Goal: Find specific page/section: Find specific page/section

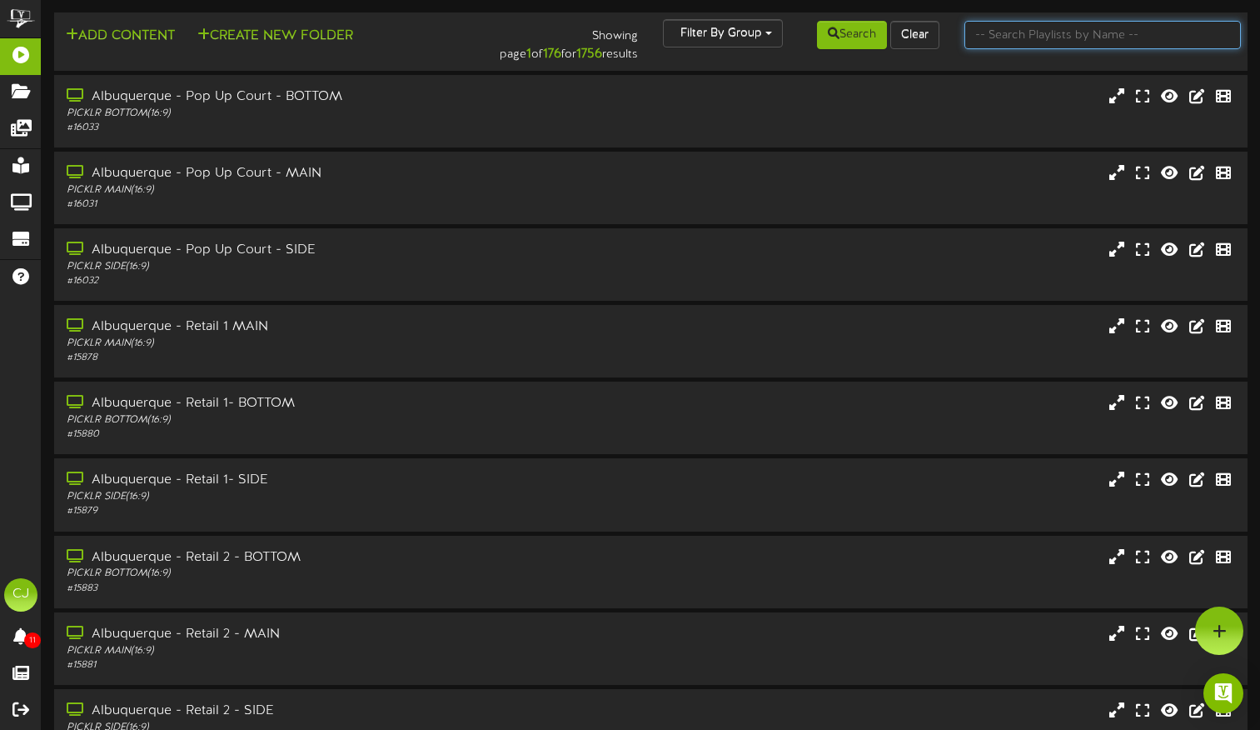
click at [1017, 42] on input "text" at bounding box center [1102, 35] width 276 height 28
type input "wheaton"
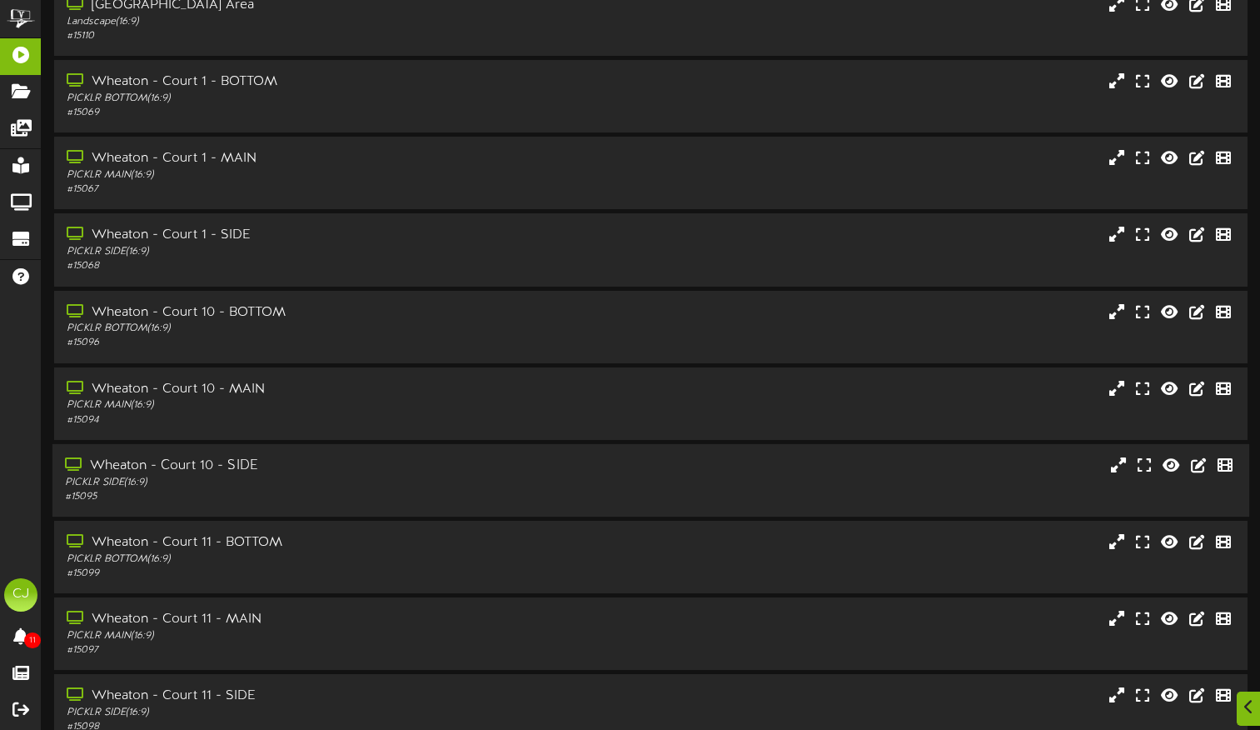
scroll to position [177, 0]
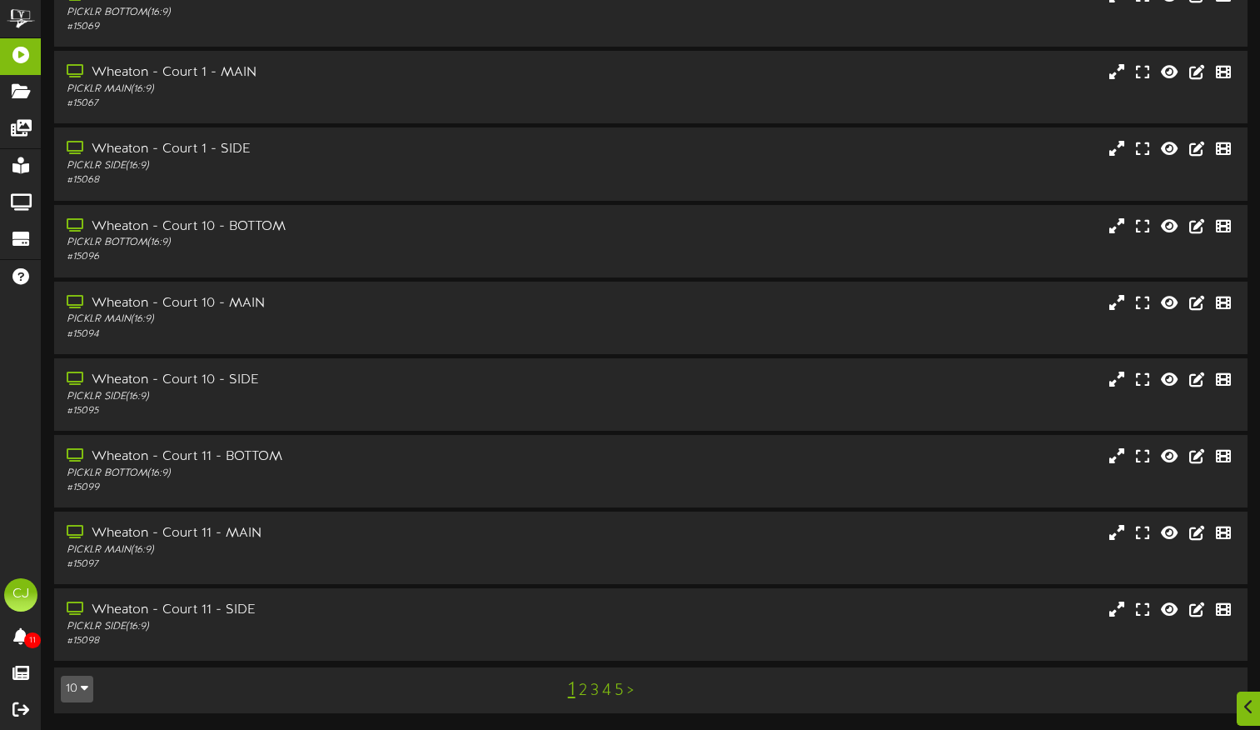
drag, startPoint x: 616, startPoint y: 691, endPoint x: 624, endPoint y: 685, distance: 9.5
click at [616, 691] on link "5" at bounding box center [619, 690] width 9 height 18
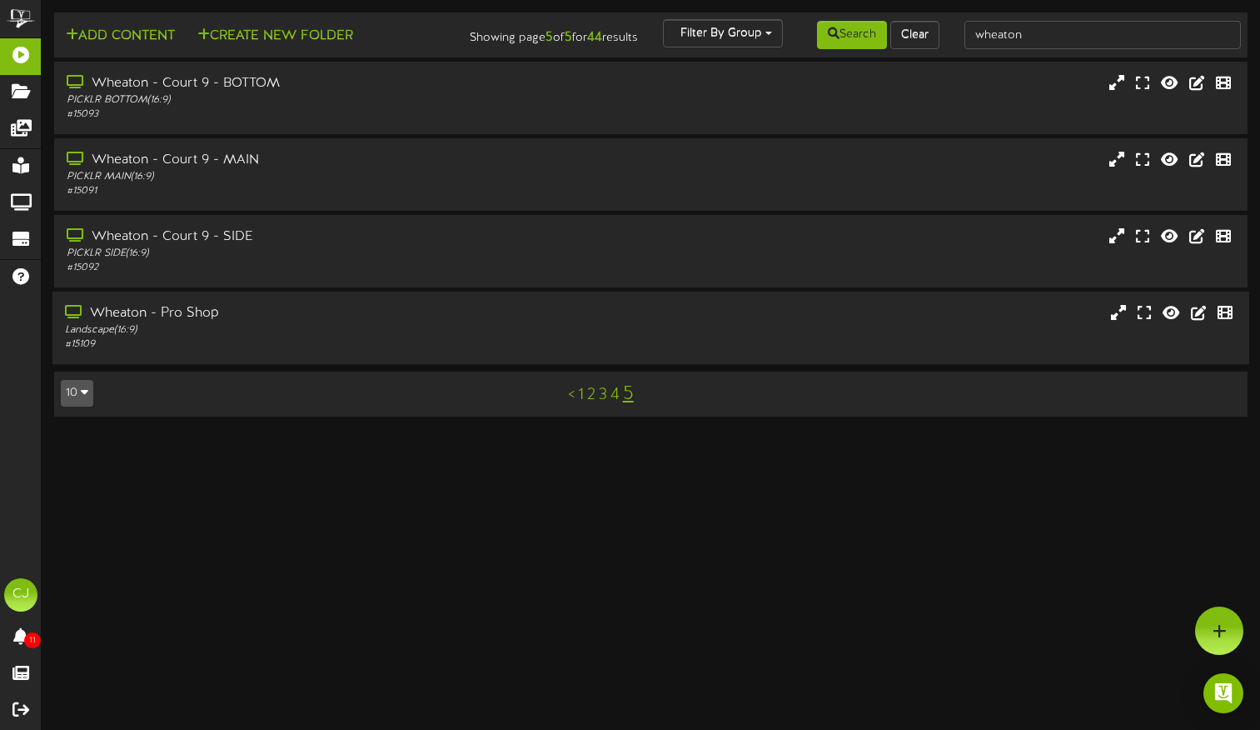
click at [251, 337] on div "Landscape ( 16:9 )" at bounding box center [302, 330] width 474 height 14
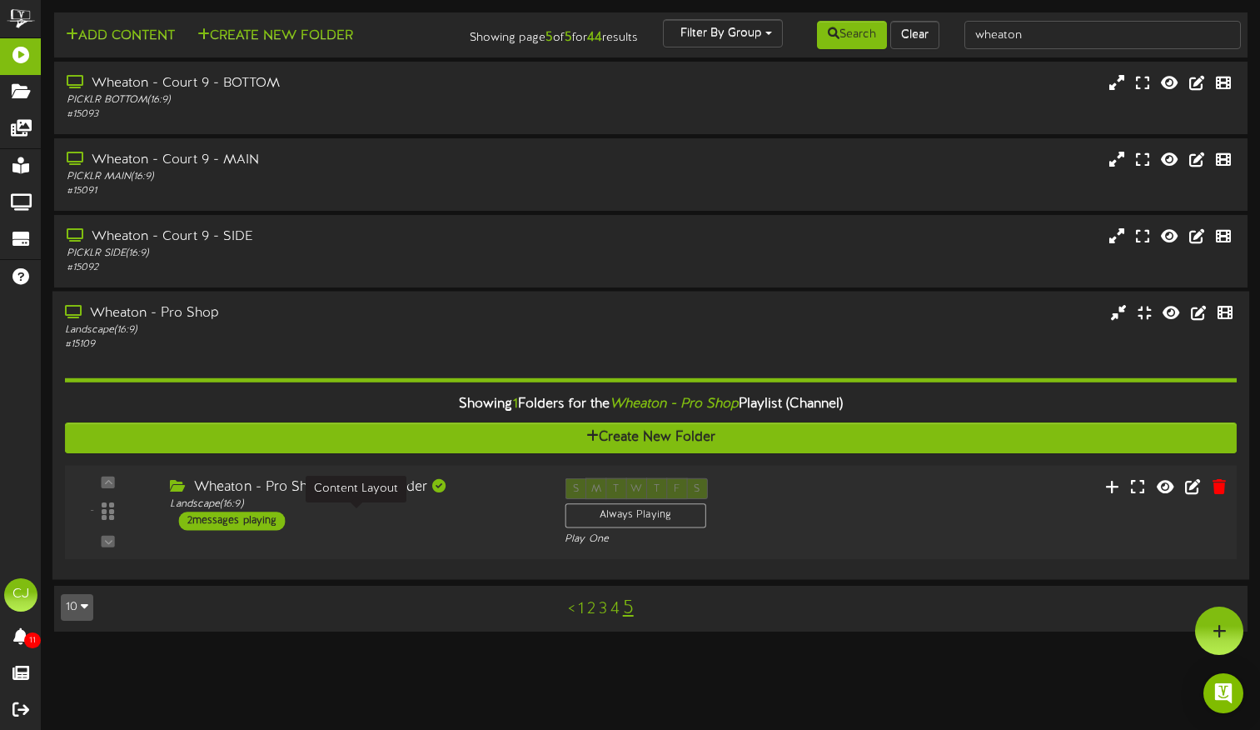
click at [365, 511] on div "Landscape ( 16:9 )" at bounding box center [354, 504] width 369 height 14
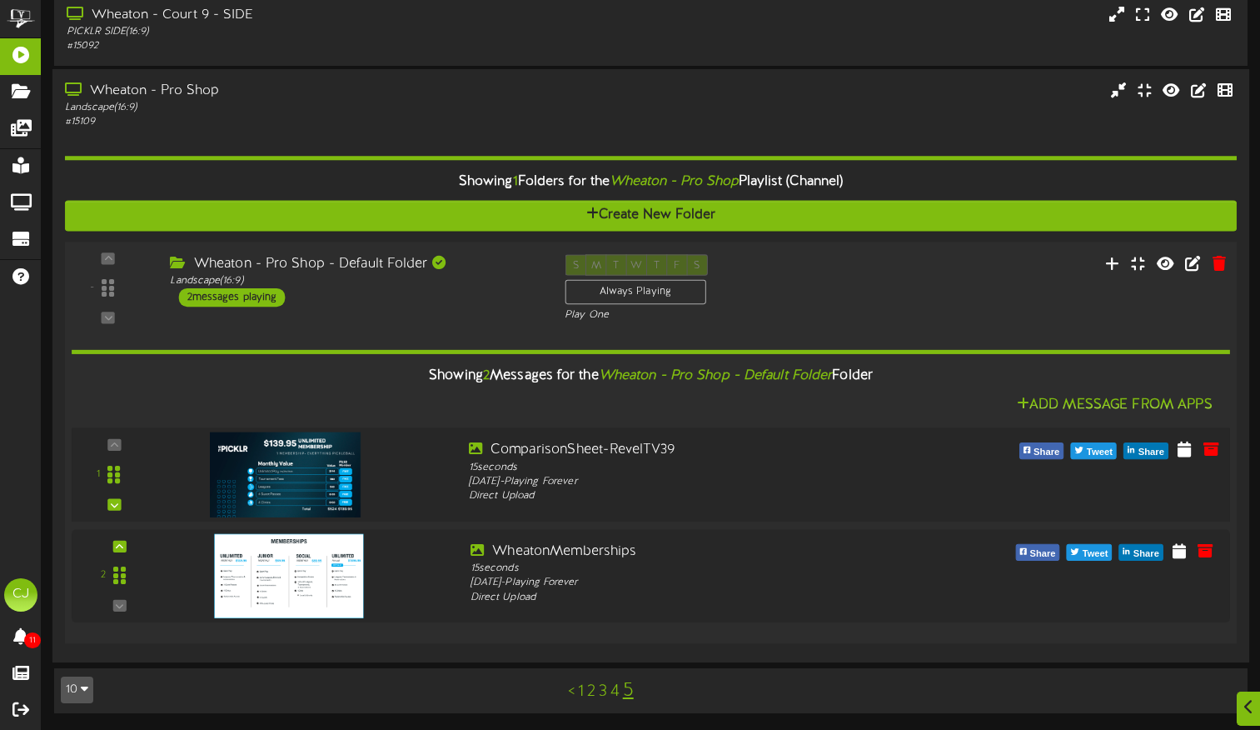
scroll to position [235, 0]
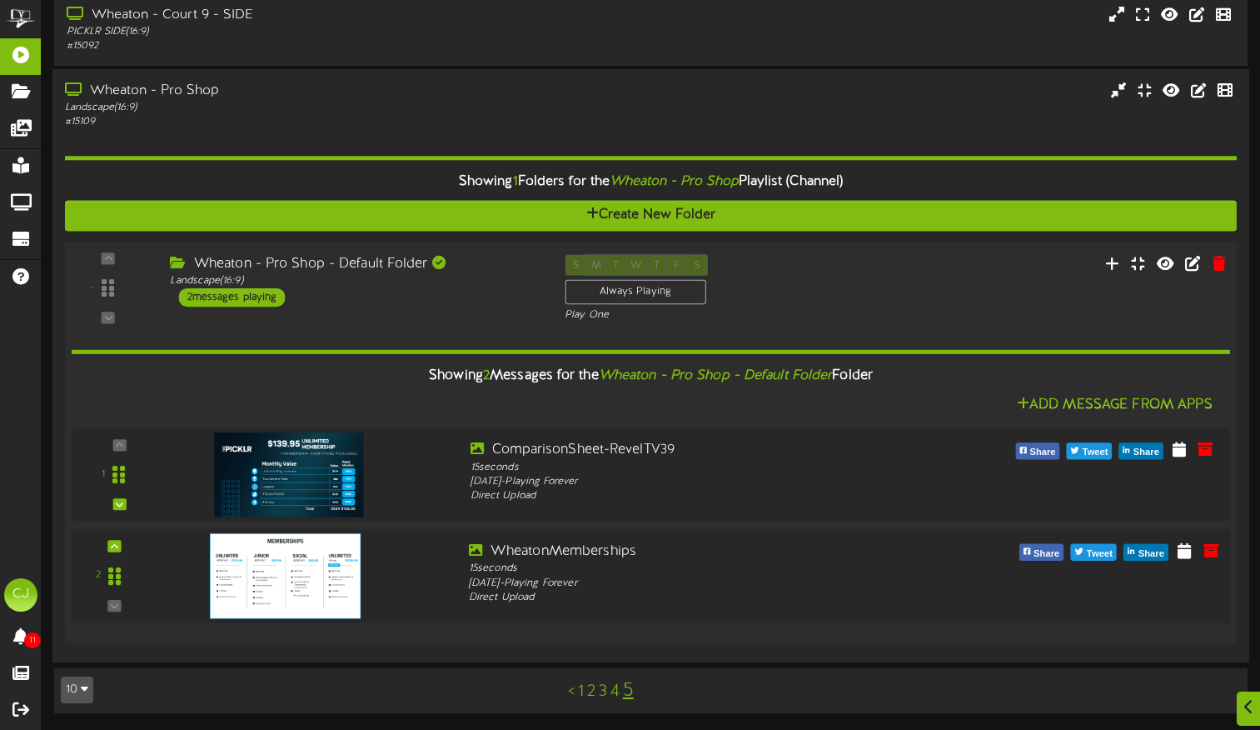
click at [402, 575] on div at bounding box center [309, 572] width 292 height 60
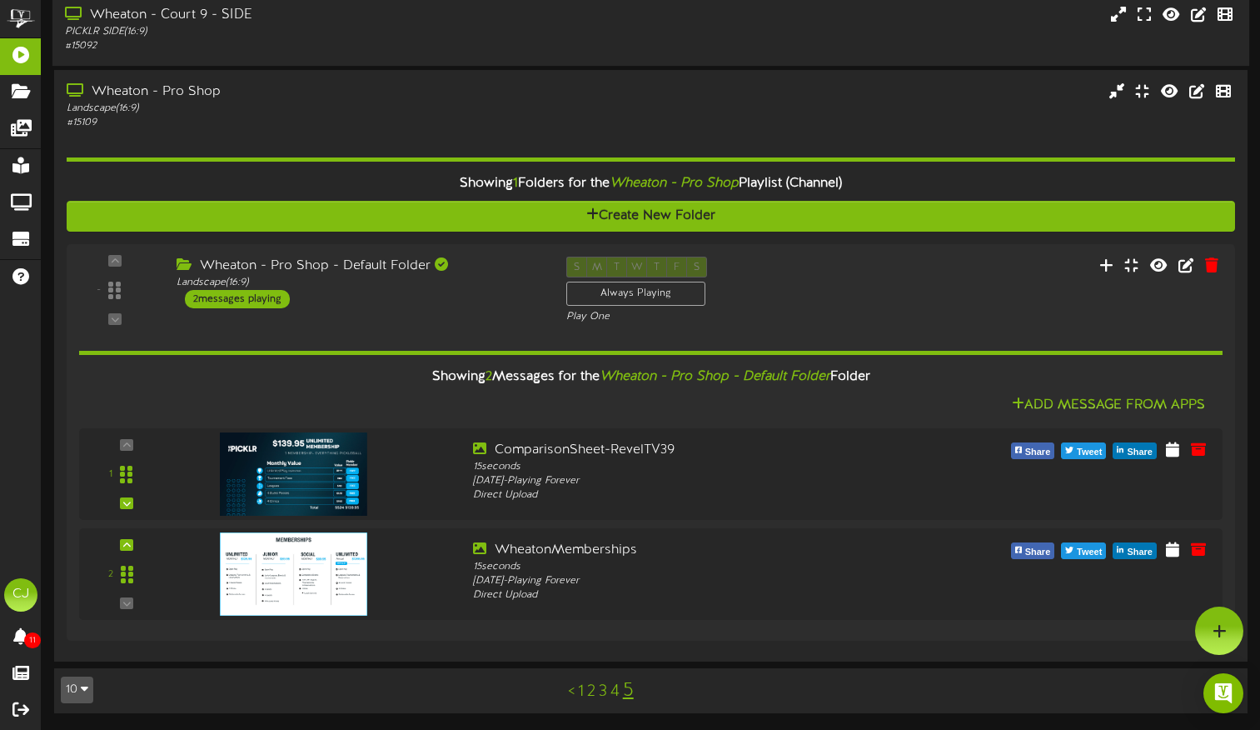
scroll to position [234, 0]
